Goal: Communication & Community: Answer question/provide support

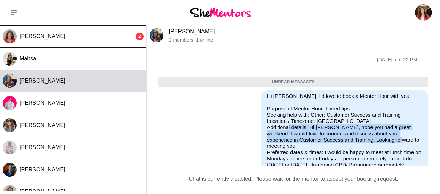
scroll to position [23, 0]
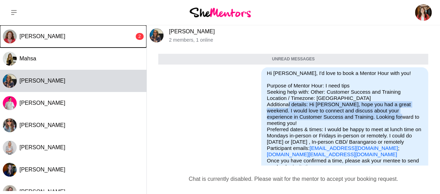
click at [67, 31] on button "[PERSON_NAME] 2" at bounding box center [73, 36] width 146 height 22
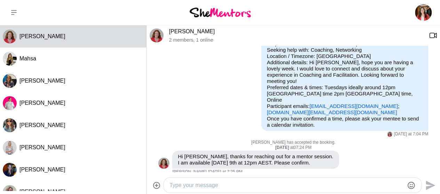
scroll to position [58, 0]
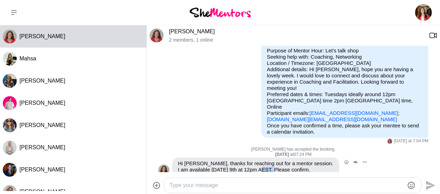
drag, startPoint x: 261, startPoint y: 158, endPoint x: 272, endPoint y: 160, distance: 11.3
click at [272, 161] on p "Hi [PERSON_NAME], thanks for reaching out for a mentor session. I am available …" at bounding box center [256, 167] width 156 height 13
copy p "AEST."
click at [305, 15] on div "Dashboard Profile Saved Items (14) Messages Bookings Reviews (6) Membership Log…" at bounding box center [366, 12] width 147 height 25
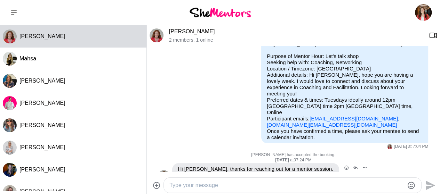
scroll to position [58, 0]
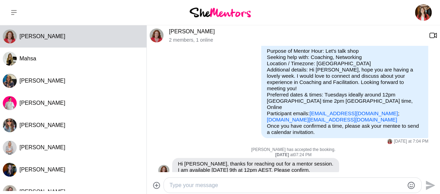
click at [186, 186] on textarea "Type your message" at bounding box center [286, 186] width 234 height 8
click at [248, 186] on textarea "Hi [PERSON_NAME], thank you for your" at bounding box center [286, 186] width 234 height 8
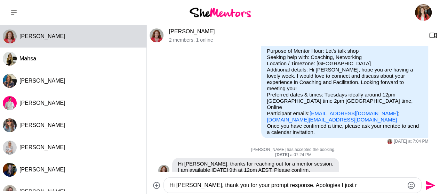
click at [313, 186] on textarea "Hi [PERSON_NAME], thank you for your prompt response. Apologies I just r" at bounding box center [286, 186] width 234 height 8
click at [334, 186] on textarea "Hi [PERSON_NAME], thank you for your prompt response. Apologies, I just r" at bounding box center [286, 186] width 234 height 8
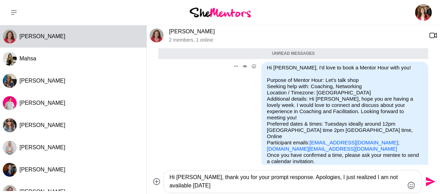
scroll to position [65, 0]
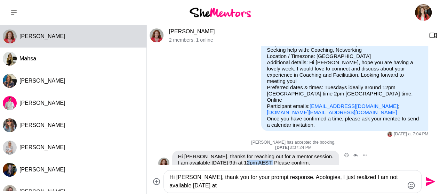
drag, startPoint x: 246, startPoint y: 151, endPoint x: 271, endPoint y: 152, distance: 24.4
click at [271, 154] on p "Hi [PERSON_NAME], thanks for reaching out for a mentor session. I am available …" at bounding box center [256, 160] width 156 height 13
copy p "12pm AEST"
click at [213, 187] on textarea "Hi [PERSON_NAME], thank you for your prompt response. Apologies, I just realize…" at bounding box center [286, 182] width 234 height 17
paste textarea "12pm AEST"
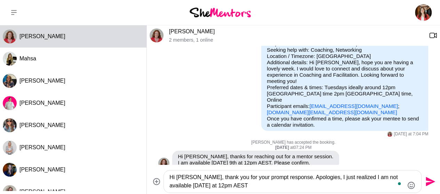
click at [222, 188] on textarea "Hi [PERSON_NAME], thank you for your prompt response. Apologies, I just realize…" at bounding box center [286, 182] width 234 height 17
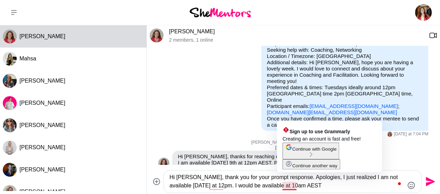
click at [288, 186] on textarea "Hi [PERSON_NAME], thank you for your prompt response. Apologies, I just realize…" at bounding box center [286, 182] width 234 height 17
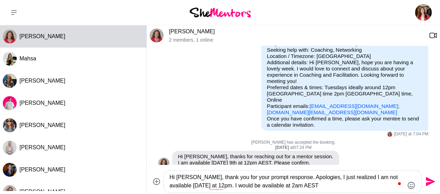
click at [292, 188] on textarea "Hi [PERSON_NAME], thank you for your prompt response. Apologies, I just realize…" at bounding box center [286, 182] width 234 height 17
click at [308, 185] on textarea "Hi [PERSON_NAME], thank you for your prompt response. Apologies, I just realize…" at bounding box center [286, 182] width 234 height 17
click at [182, 187] on textarea "Hi [PERSON_NAME], thank you for your prompt response. Apologies, I just realize…" at bounding box center [286, 182] width 234 height 17
click at [225, 186] on textarea "Hi [PERSON_NAME], thank you for your prompt response. Apologies, I just realize…" at bounding box center [286, 182] width 234 height 17
click at [312, 187] on textarea "Hi [PERSON_NAME], thank you for your prompt response. Apologies, I just realize…" at bounding box center [286, 182] width 234 height 17
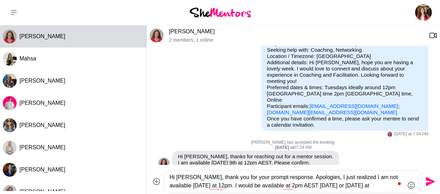
drag, startPoint x: 282, startPoint y: 185, endPoint x: 309, endPoint y: 185, distance: 26.1
click at [309, 185] on textarea "Hi [PERSON_NAME], thank you for your prompt response. Apologies, I just realize…" at bounding box center [286, 182] width 234 height 17
click at [375, 183] on textarea "Hi [PERSON_NAME], thank you for your prompt response. Apologies, I just realize…" at bounding box center [286, 182] width 234 height 17
paste textarea "2pm AEST"
click at [345, 187] on textarea "Hi [PERSON_NAME], thank you for your prompt response. Apologies, I just realize…" at bounding box center [286, 182] width 234 height 17
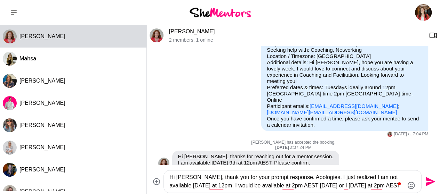
drag, startPoint x: 310, startPoint y: 187, endPoint x: 337, endPoint y: 188, distance: 27.1
click at [337, 188] on textarea "Hi [PERSON_NAME], thank you for your prompt response. Apologies, I just realize…" at bounding box center [286, 182] width 234 height 17
click at [273, 186] on textarea "Hi [PERSON_NAME], thank you for your prompt response. Apologies, I just realize…" at bounding box center [286, 182] width 234 height 17
paste textarea "[DATE]"
click at [349, 187] on textarea "Hi [PERSON_NAME], thank you for your prompt response. Apologies, I just realize…" at bounding box center [286, 182] width 234 height 17
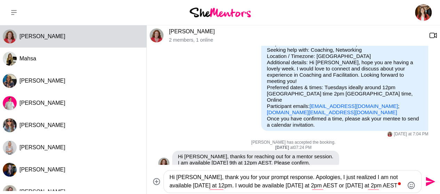
click at [393, 187] on textarea "Hi [PERSON_NAME], thank you for your prompt response. Apologies, I just realize…" at bounding box center [286, 182] width 234 height 17
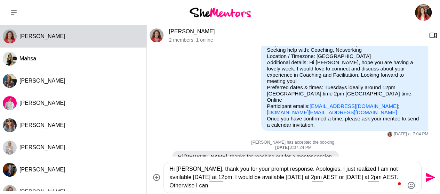
click at [226, 180] on textarea "Hi [PERSON_NAME], thank you for your prompt response. Apologies, I just realize…" at bounding box center [286, 177] width 234 height 25
click at [237, 187] on textarea "Hi [PERSON_NAME], thank you for your prompt response. Apologies, I just realize…" at bounding box center [286, 177] width 234 height 25
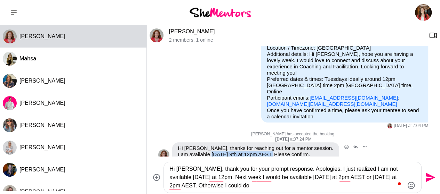
drag, startPoint x: 211, startPoint y: 150, endPoint x: 272, endPoint y: 145, distance: 61.4
click at [272, 145] on p "Hi [PERSON_NAME], thanks for reaching out for a mentor session. I am available …" at bounding box center [256, 151] width 156 height 13
copy p "[DATE] 9th at 12pm AEST"
click at [256, 187] on textarea "Hi [PERSON_NAME], thank you for your prompt response. Apologies, I just realize…" at bounding box center [286, 177] width 234 height 25
paste textarea "[DATE] 9th at 12pm AEST"
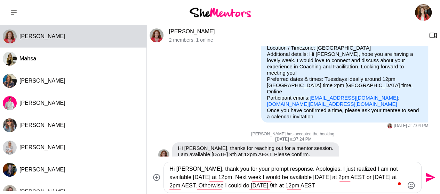
click at [273, 185] on textarea "Hi [PERSON_NAME], thank you for your prompt response. Apologies, I just realize…" at bounding box center [286, 177] width 234 height 25
click at [320, 186] on textarea "Hi [PERSON_NAME], thank you for your prompt response. Apologies, I just realize…" at bounding box center [286, 177] width 234 height 25
click at [321, 187] on textarea "Hi [PERSON_NAME], thank you for your prompt response. Apologies, I just realize…" at bounding box center [286, 177] width 234 height 25
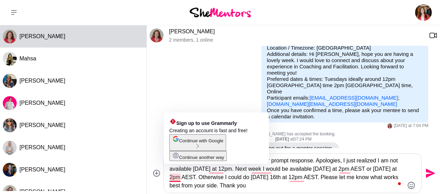
click at [170, 179] on textarea "Hi [PERSON_NAME], thank you for your prompt response. Apologies, I just realize…" at bounding box center [286, 173] width 234 height 33
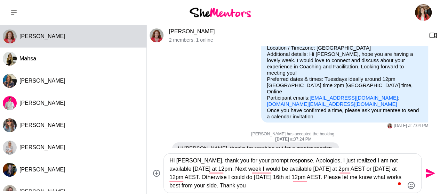
type textarea "Hi [PERSON_NAME], thank you for your prompt response. Apologies, I just realize…"
click at [426, 173] on icon "Send" at bounding box center [430, 173] width 9 height 9
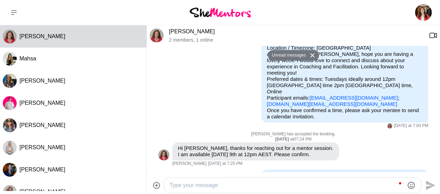
scroll to position [104, 0]
